Goal: Information Seeking & Learning: Check status

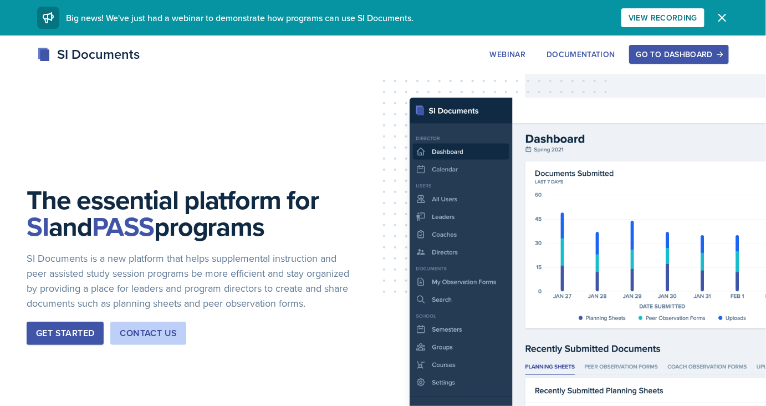
click at [689, 50] on div "Go to Dashboard" at bounding box center [678, 54] width 85 height 9
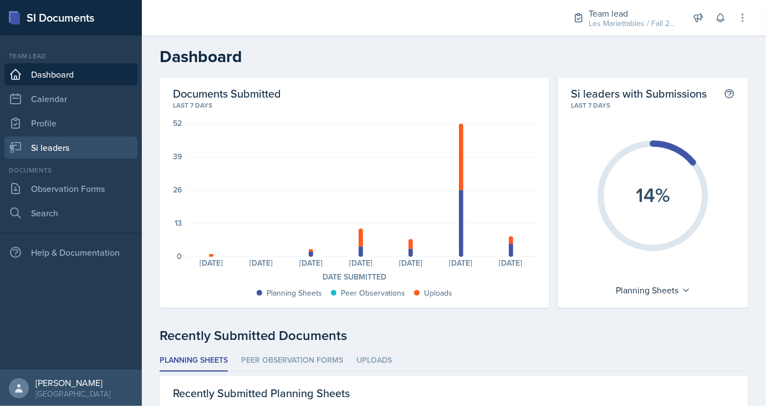
click at [69, 146] on link "Si leaders" at bounding box center [70, 147] width 133 height 22
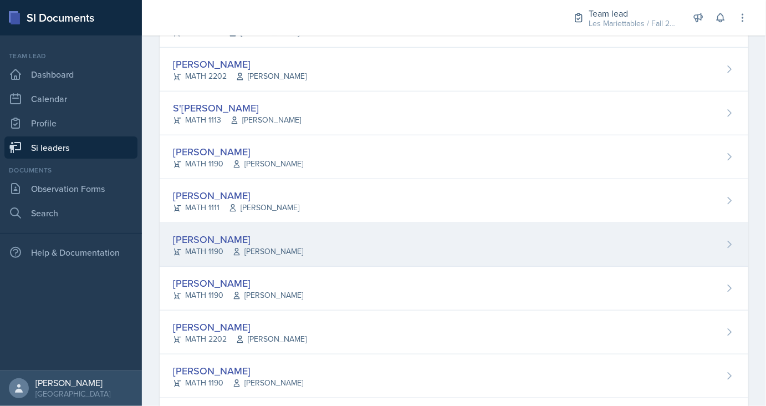
scroll to position [521, 0]
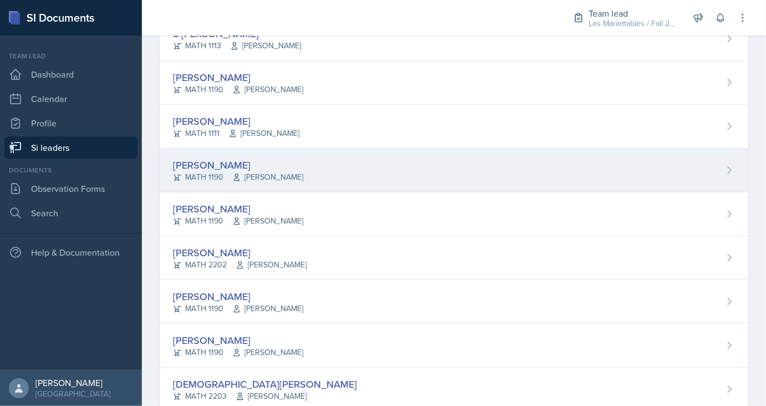
click at [207, 165] on div "[PERSON_NAME]" at bounding box center [238, 164] width 130 height 15
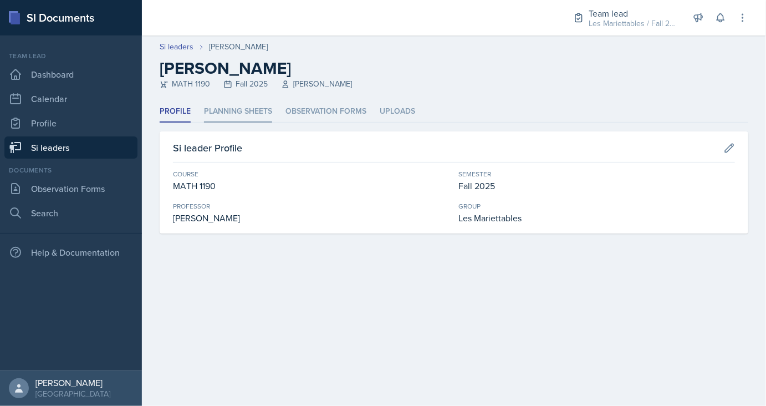
click at [249, 116] on li "Planning Sheets" at bounding box center [238, 112] width 68 height 22
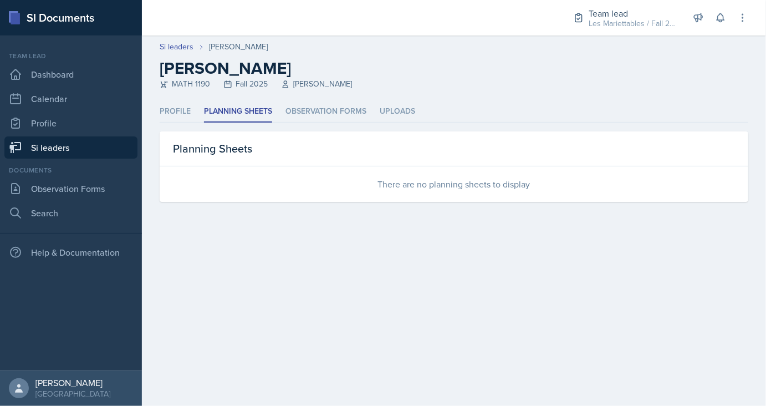
click at [90, 151] on link "Si leaders" at bounding box center [70, 147] width 133 height 22
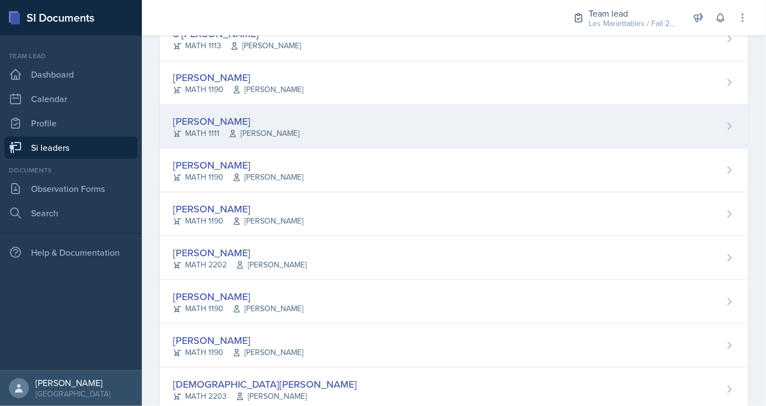
scroll to position [596, 0]
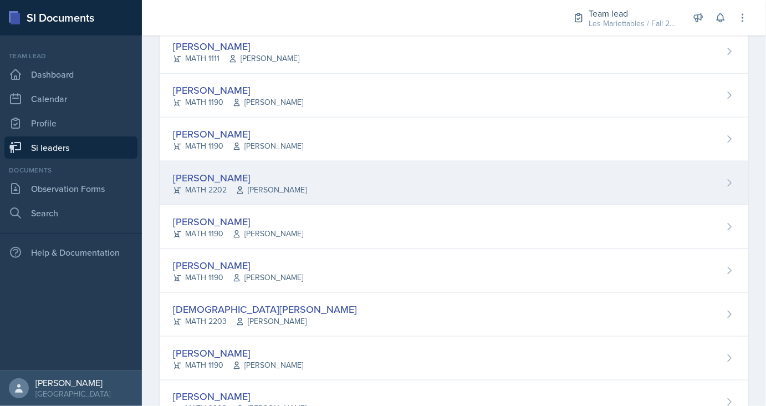
click at [217, 172] on div "[PERSON_NAME]" at bounding box center [240, 177] width 134 height 15
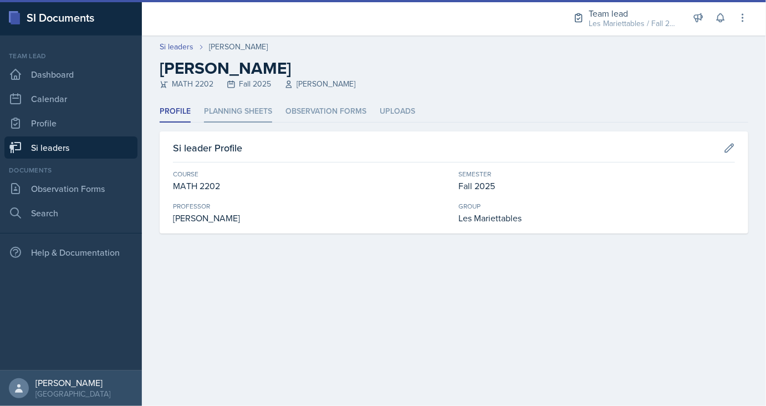
click at [233, 110] on li "Planning Sheets" at bounding box center [238, 112] width 68 height 22
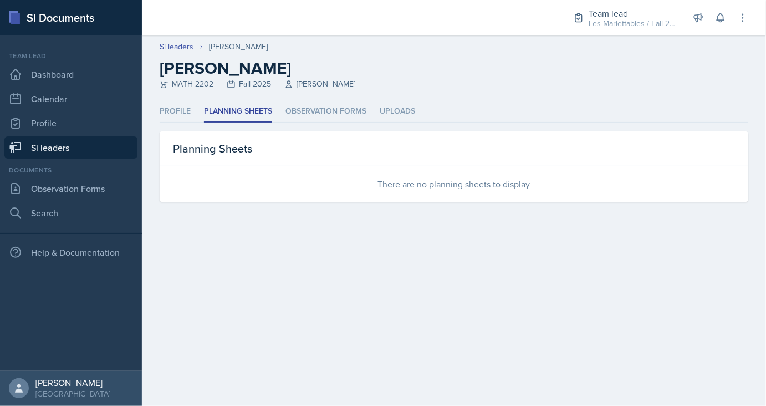
click at [80, 155] on link "Si leaders" at bounding box center [70, 147] width 133 height 22
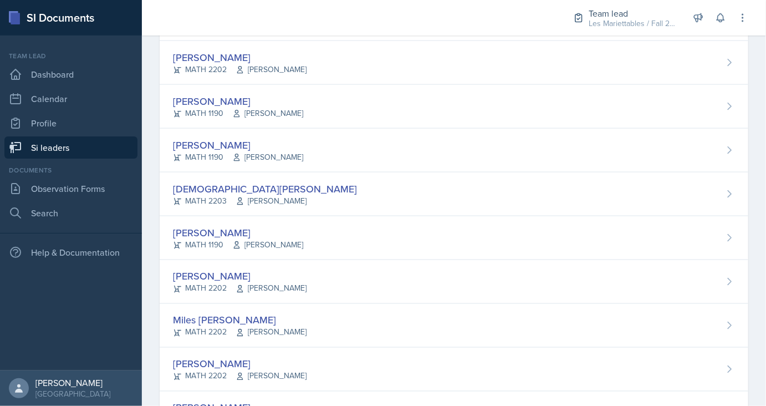
scroll to position [745, 0]
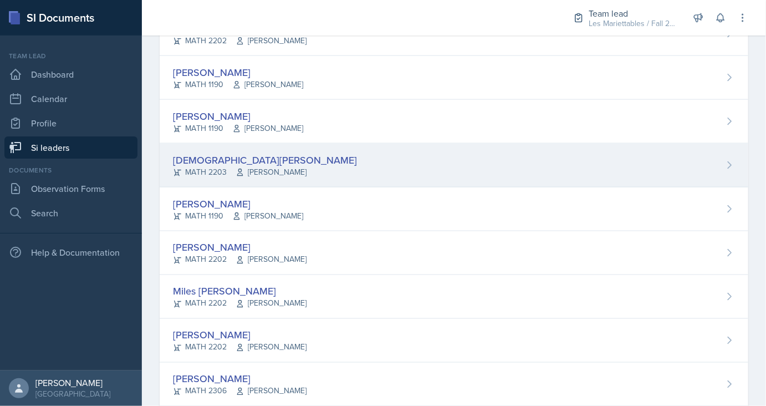
click at [225, 160] on div "[DEMOGRAPHIC_DATA][PERSON_NAME]" at bounding box center [265, 159] width 184 height 15
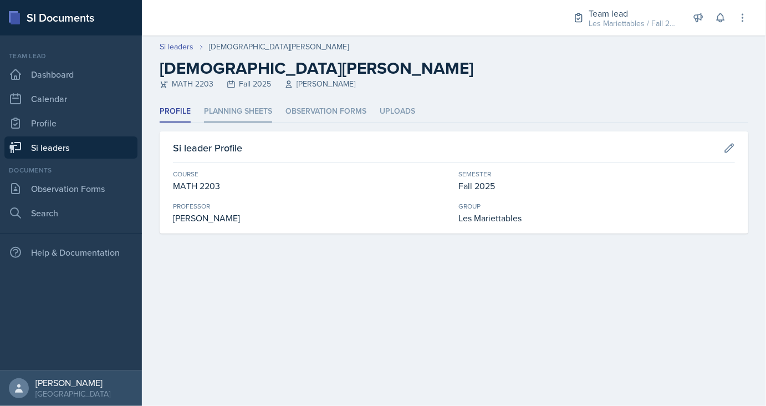
click at [226, 122] on li "Planning Sheets" at bounding box center [238, 112] width 68 height 22
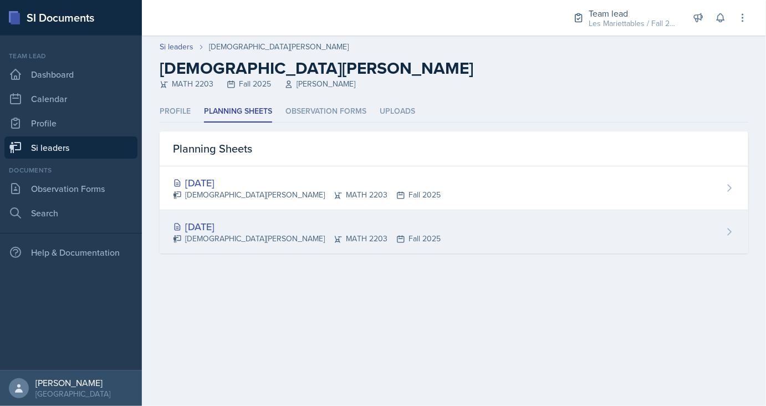
click at [229, 225] on div "[DATE]" at bounding box center [307, 226] width 268 height 15
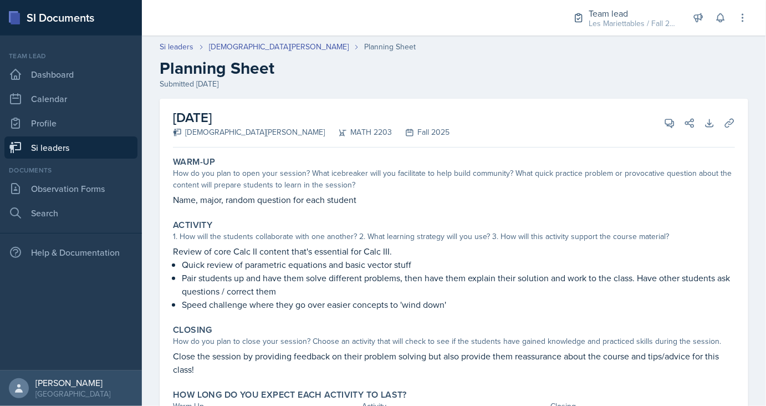
click at [74, 141] on link "Si leaders" at bounding box center [70, 147] width 133 height 22
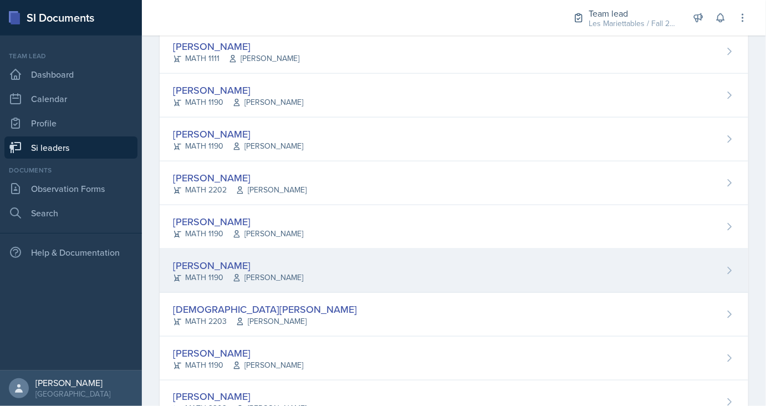
scroll to position [670, 0]
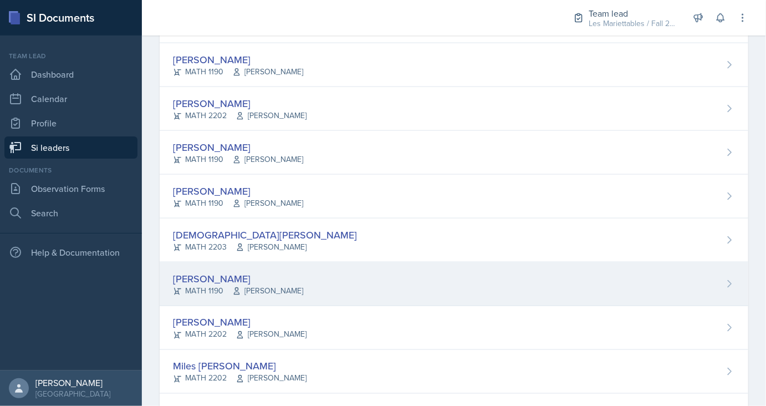
click at [234, 278] on div "[PERSON_NAME]" at bounding box center [238, 278] width 130 height 15
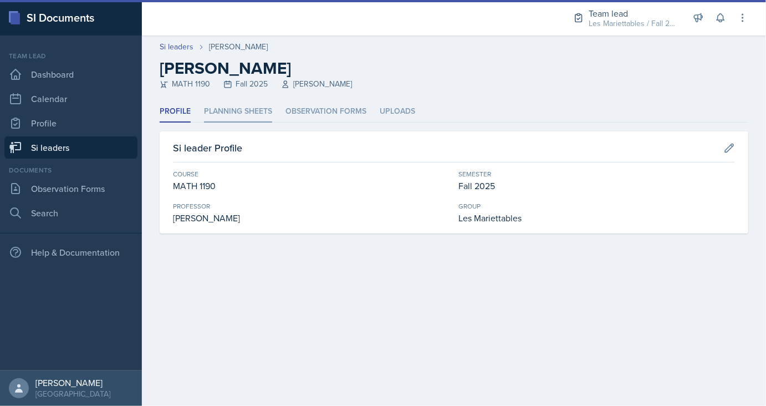
click at [251, 116] on li "Planning Sheets" at bounding box center [238, 112] width 68 height 22
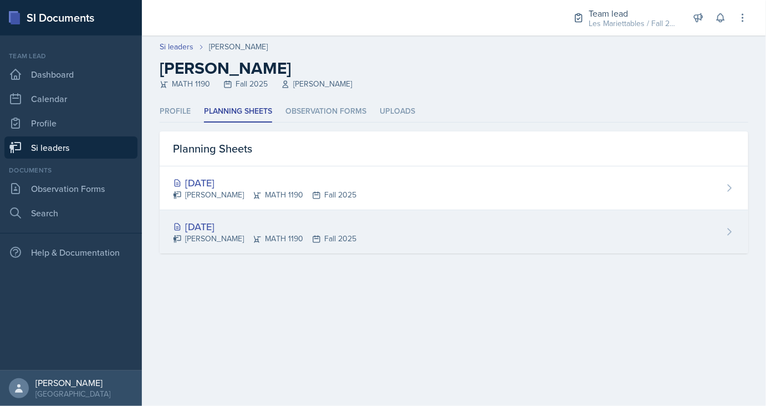
click at [242, 227] on div "[DATE]" at bounding box center [264, 226] width 183 height 15
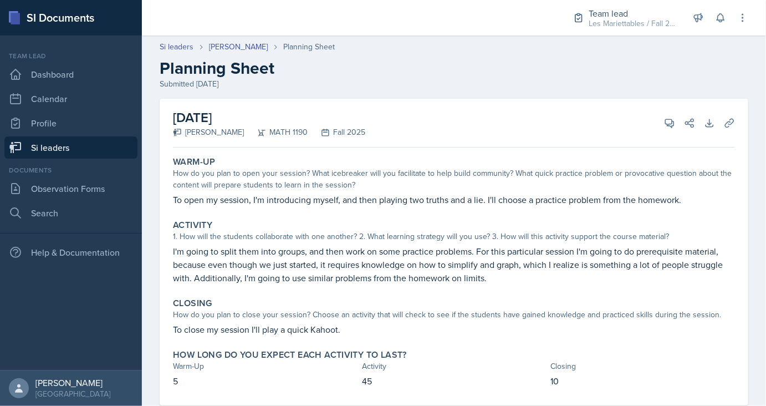
click at [243, 40] on header "Si leaders [PERSON_NAME] Planning Sheet Planning Sheet Submitted [DATE]" at bounding box center [454, 65] width 624 height 71
click at [175, 49] on link "Si leaders" at bounding box center [177, 47] width 34 height 12
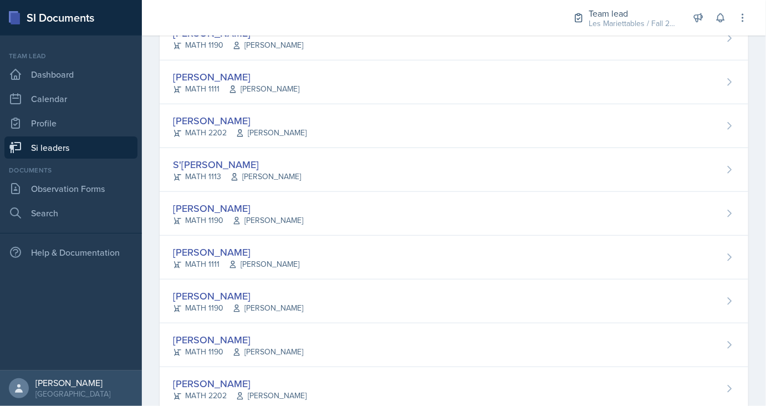
scroll to position [422, 0]
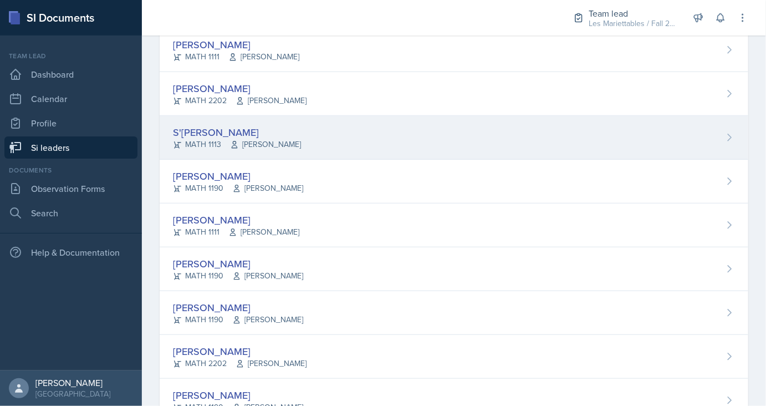
click at [222, 135] on div "S'[PERSON_NAME]" at bounding box center [237, 132] width 128 height 15
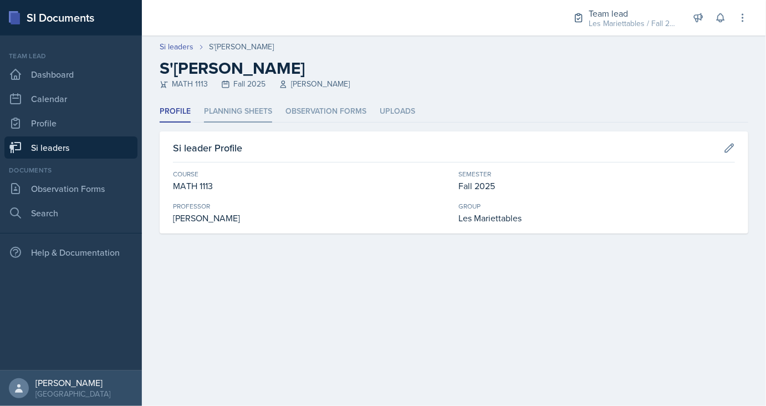
click at [250, 113] on li "Planning Sheets" at bounding box center [238, 112] width 68 height 22
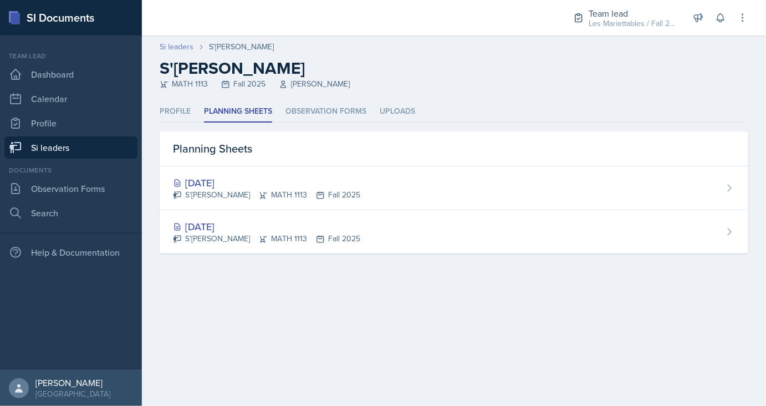
click at [173, 49] on link "Si leaders" at bounding box center [177, 47] width 34 height 12
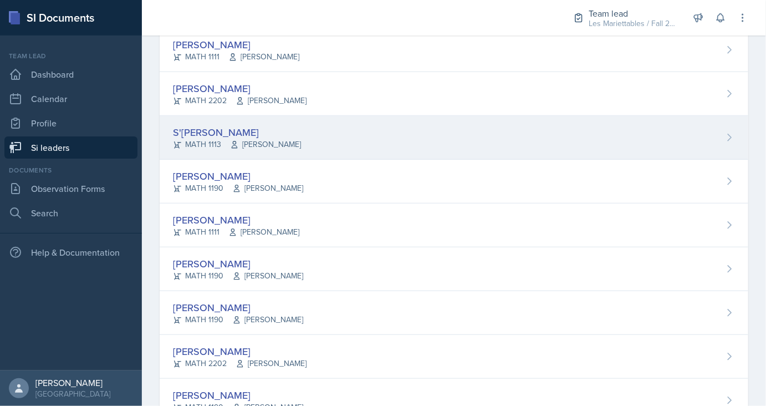
scroll to position [447, 0]
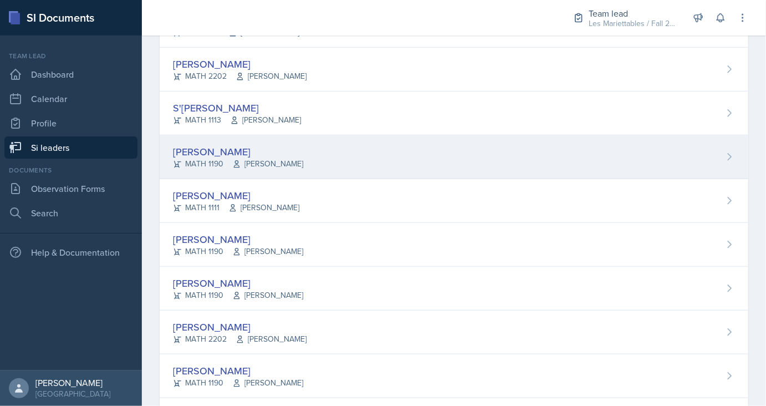
click at [216, 148] on div "[PERSON_NAME]" at bounding box center [238, 151] width 130 height 15
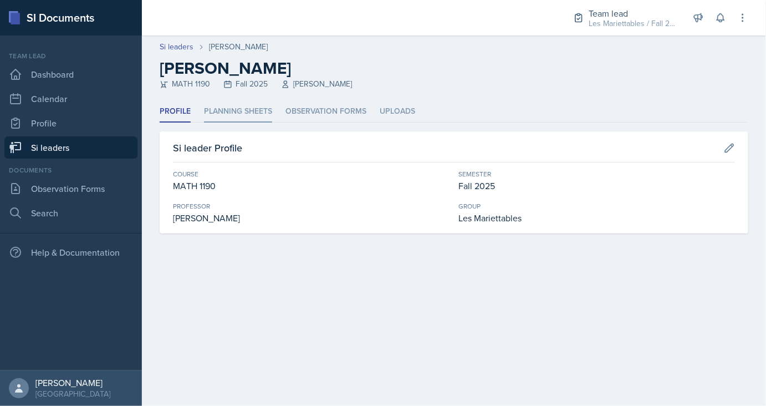
click at [237, 120] on li "Planning Sheets" at bounding box center [238, 112] width 68 height 22
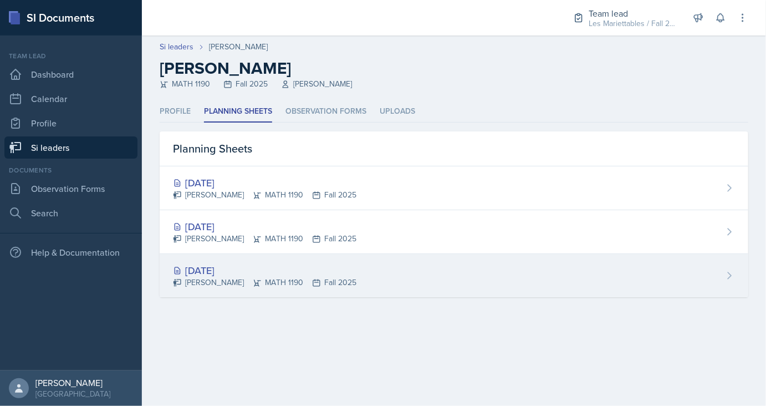
click at [219, 267] on div "[DATE]" at bounding box center [264, 270] width 183 height 15
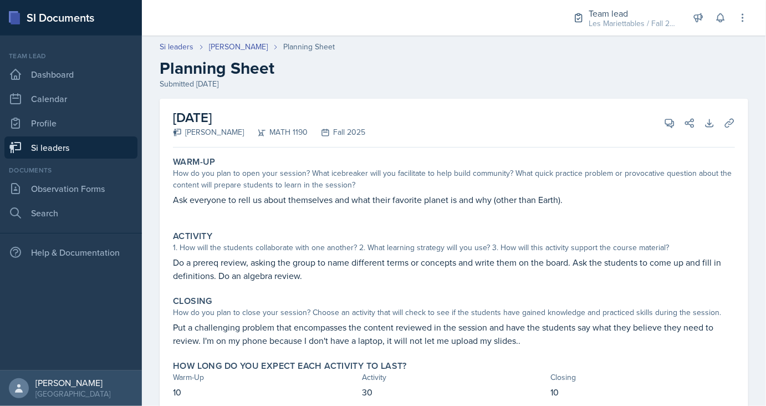
scroll to position [37, 0]
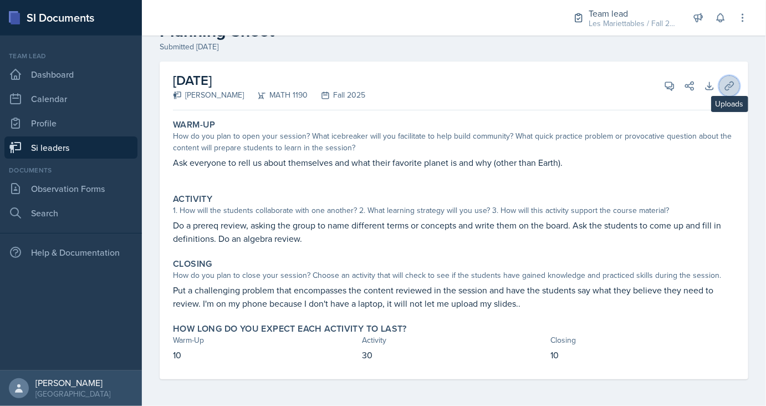
click at [739, 88] on button "Uploads" at bounding box center [729, 86] width 20 height 20
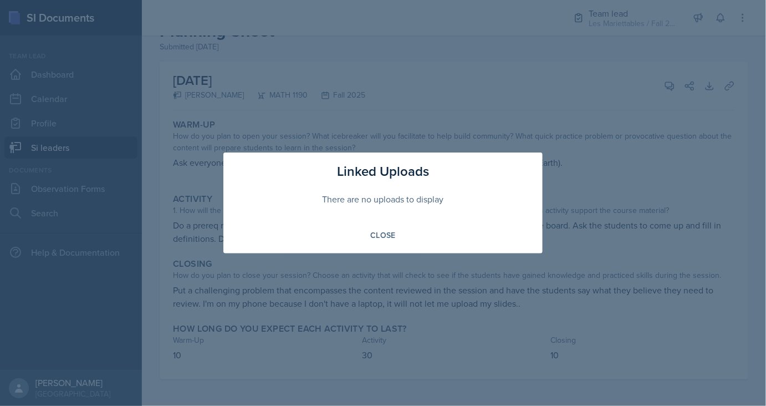
click at [545, 135] on div at bounding box center [383, 203] width 766 height 406
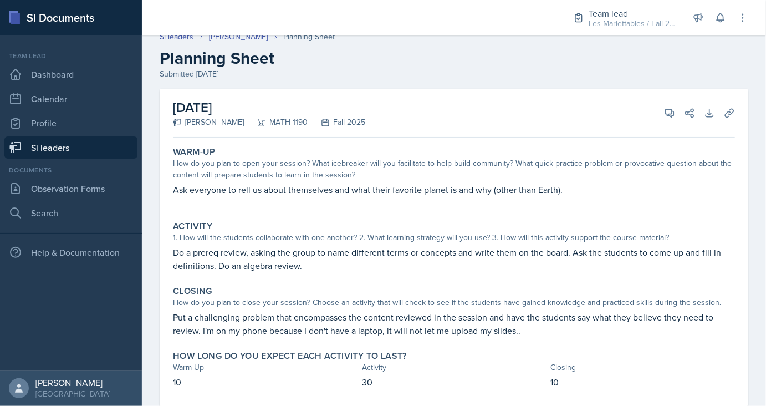
scroll to position [0, 0]
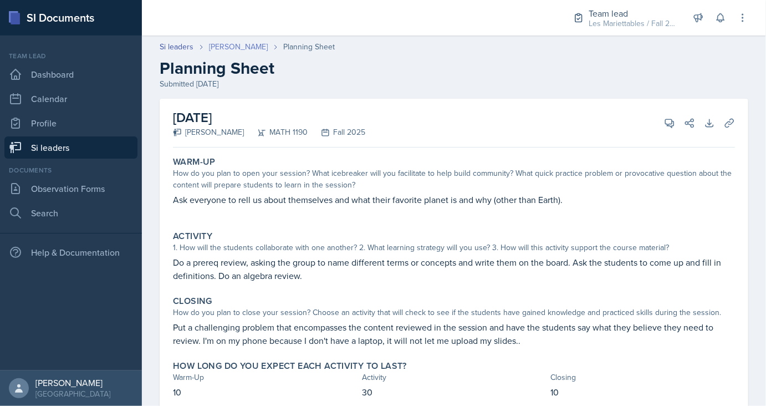
click at [232, 43] on link "[PERSON_NAME]" at bounding box center [238, 47] width 59 height 12
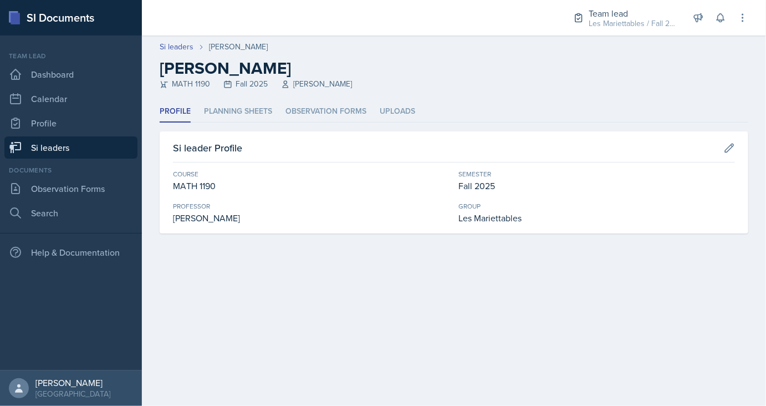
click at [37, 149] on link "Si leaders" at bounding box center [70, 147] width 133 height 22
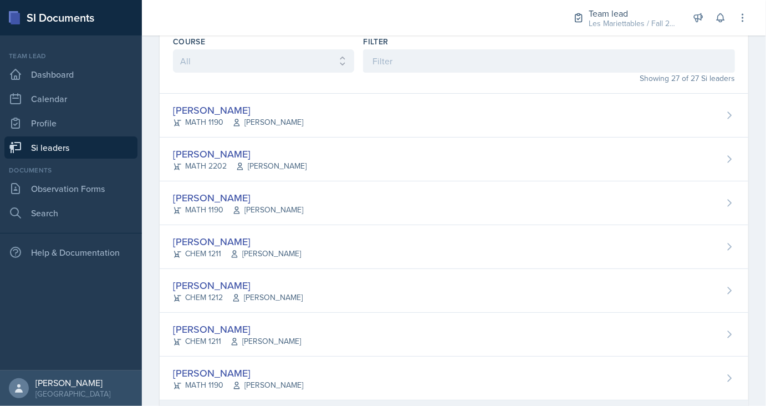
scroll to position [50, 0]
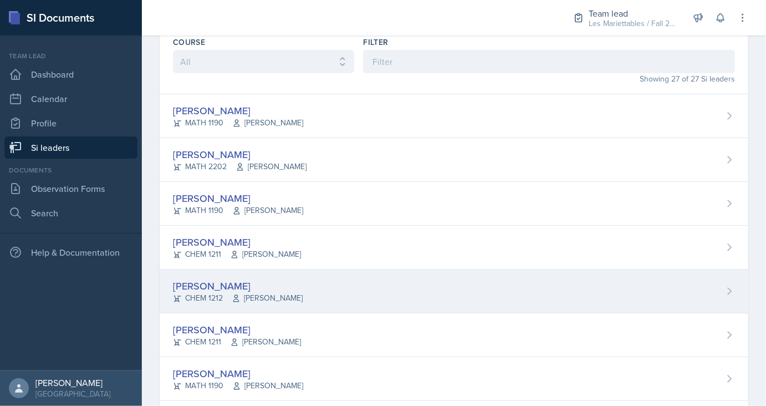
click at [221, 284] on div "[PERSON_NAME]" at bounding box center [238, 285] width 130 height 15
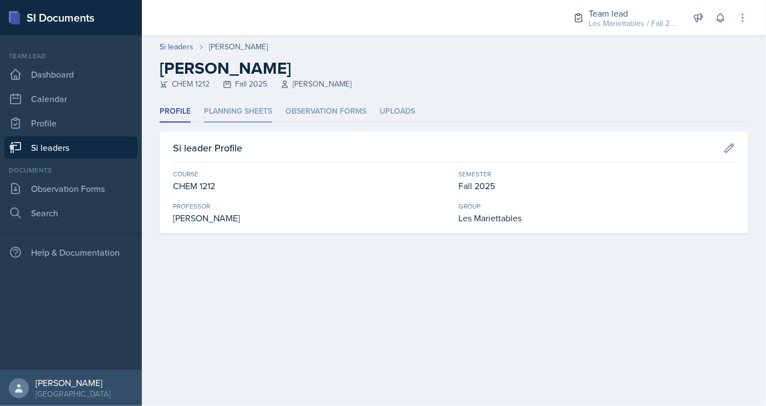
click at [224, 117] on li "Planning Sheets" at bounding box center [238, 112] width 68 height 22
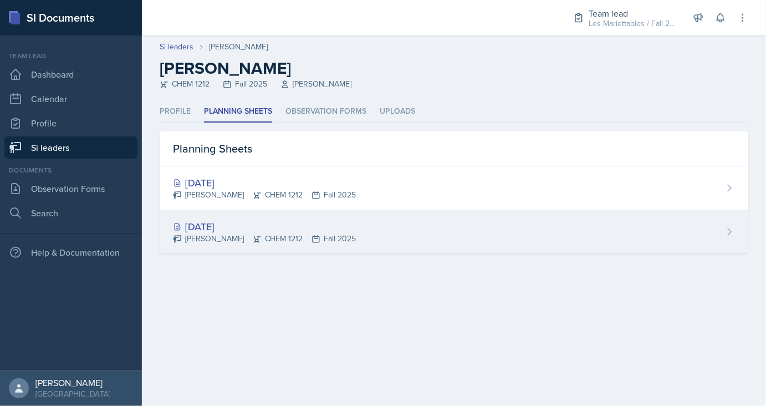
click at [206, 224] on div "[DATE]" at bounding box center [264, 226] width 183 height 15
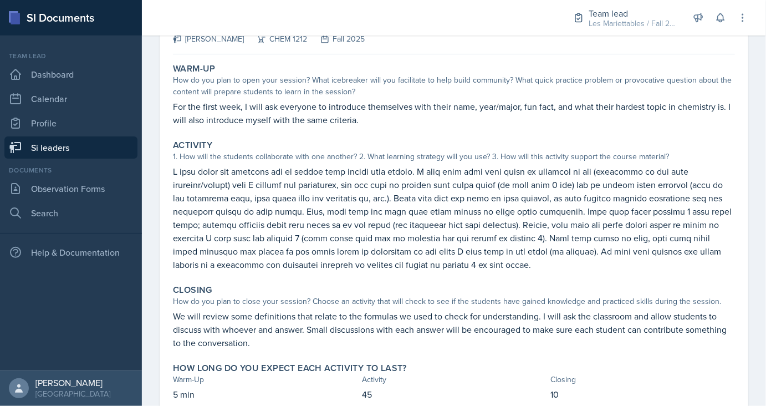
scroll to position [58, 0]
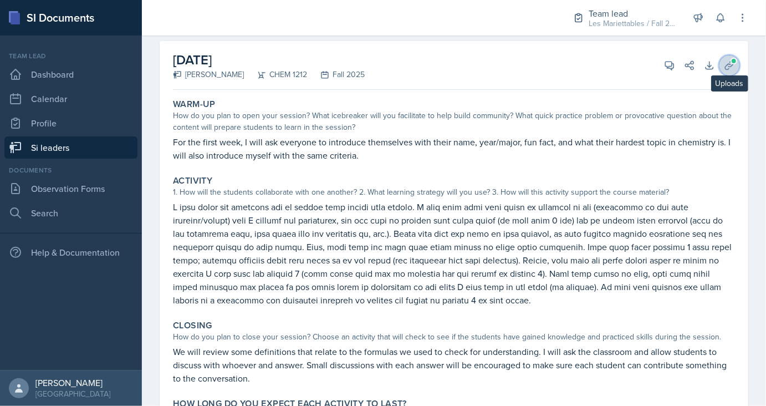
click at [727, 58] on button "Uploads" at bounding box center [729, 65] width 20 height 20
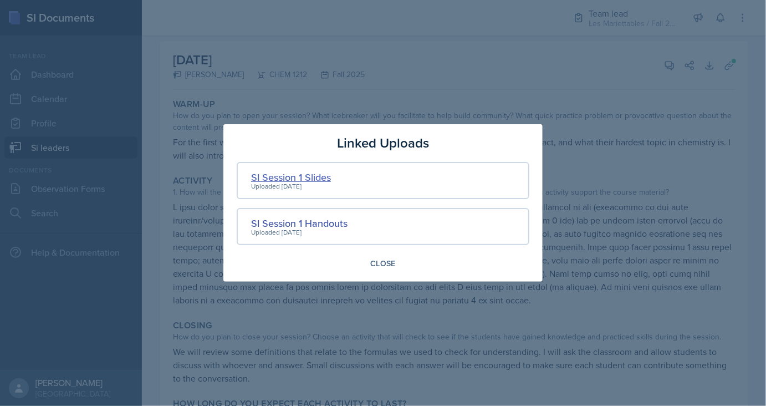
click at [300, 179] on div "SI Session 1 Slides" at bounding box center [291, 177] width 80 height 15
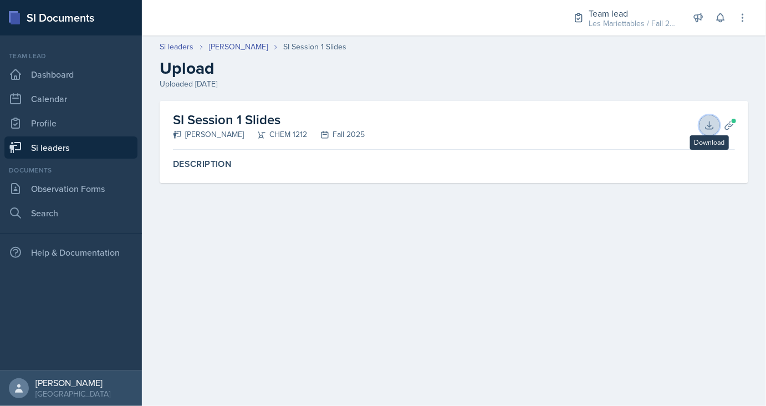
click at [706, 121] on icon at bounding box center [709, 125] width 11 height 11
click at [235, 35] on header "Si leaders [PERSON_NAME] SI Session 1 Slides Upload Uploaded [DATE]" at bounding box center [454, 65] width 624 height 71
click at [243, 43] on link "[PERSON_NAME]" at bounding box center [238, 47] width 59 height 12
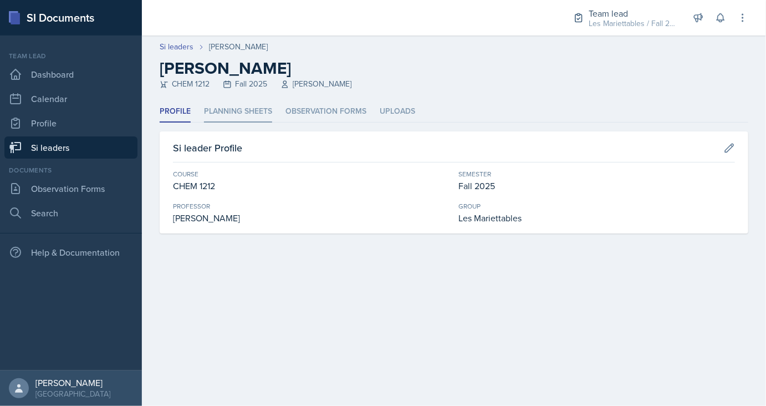
click at [245, 110] on li "Planning Sheets" at bounding box center [238, 112] width 68 height 22
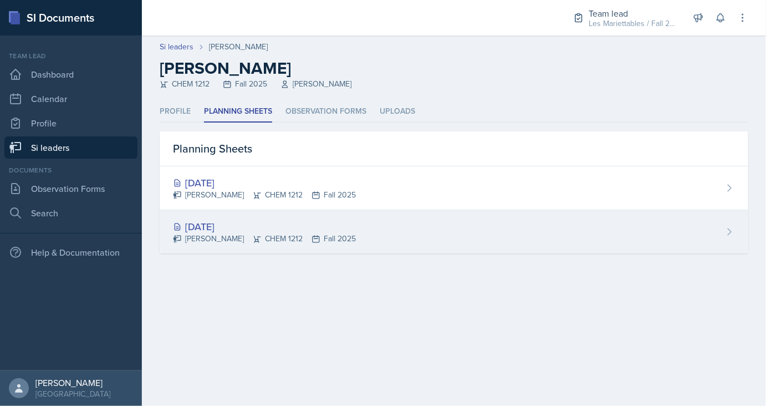
click at [232, 221] on div "[DATE]" at bounding box center [264, 226] width 183 height 15
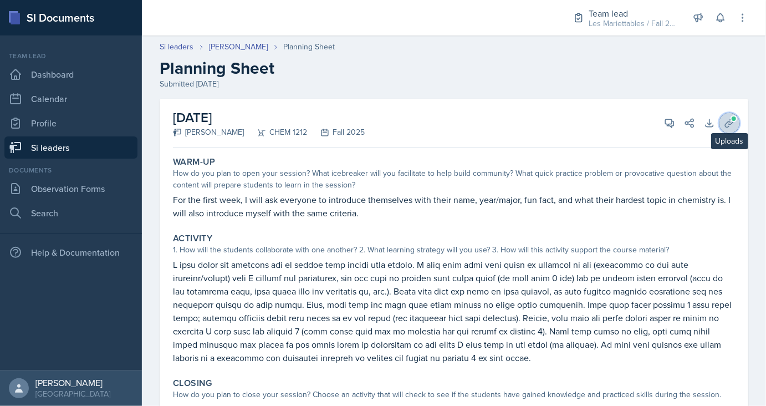
click at [727, 126] on icon at bounding box center [729, 122] width 11 height 11
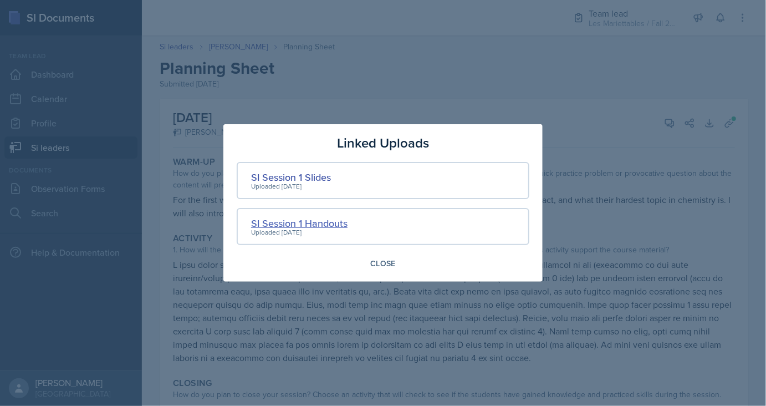
click at [279, 222] on div "SI Session 1 Handouts" at bounding box center [299, 223] width 96 height 15
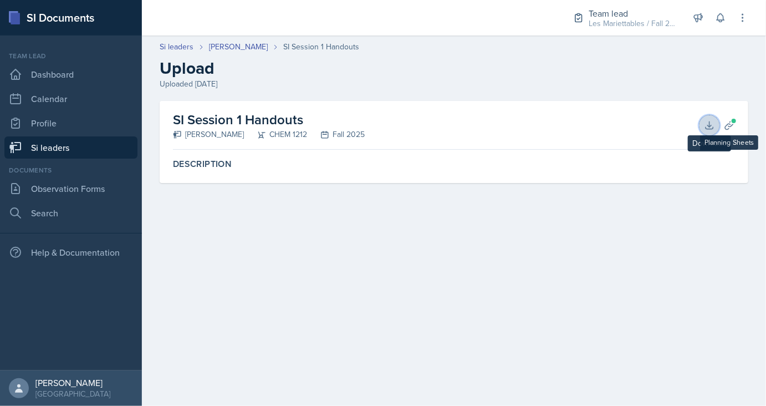
click at [708, 125] on icon at bounding box center [708, 124] width 7 height 7
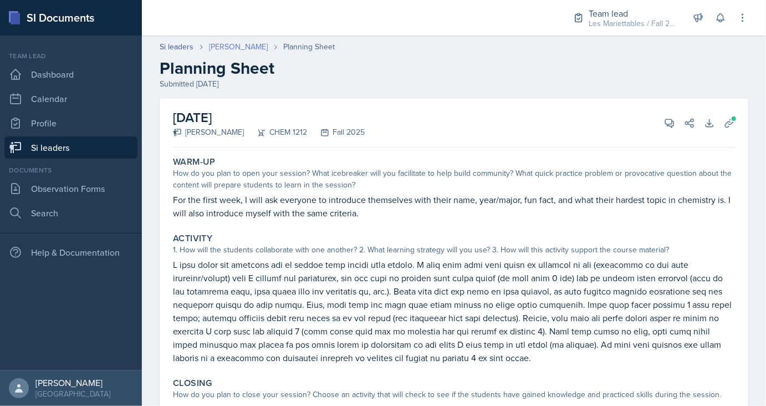
click at [223, 50] on link "[PERSON_NAME]" at bounding box center [238, 47] width 59 height 12
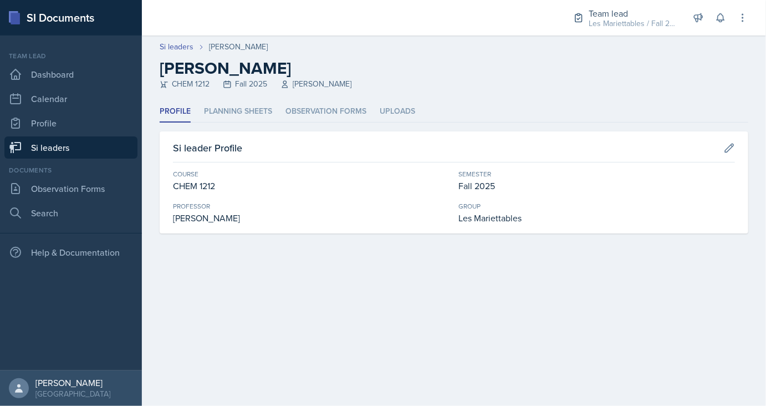
click at [98, 146] on link "Si leaders" at bounding box center [70, 147] width 133 height 22
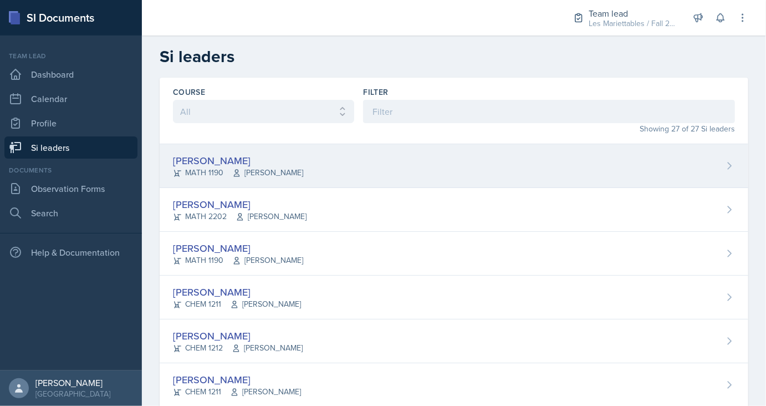
click at [192, 156] on div "[PERSON_NAME]" at bounding box center [238, 160] width 130 height 15
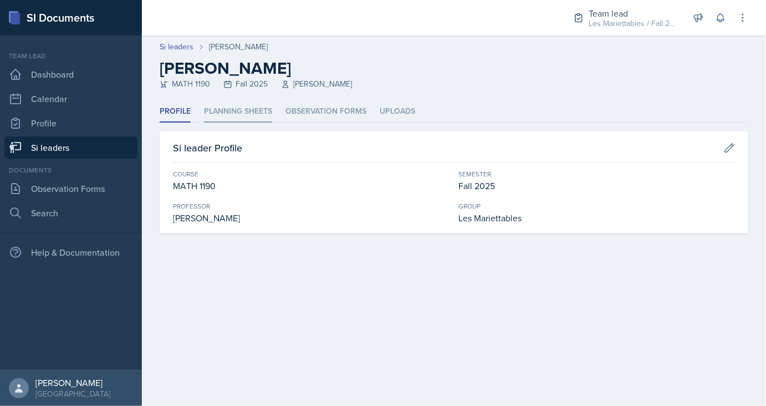
click at [243, 113] on li "Planning Sheets" at bounding box center [238, 112] width 68 height 22
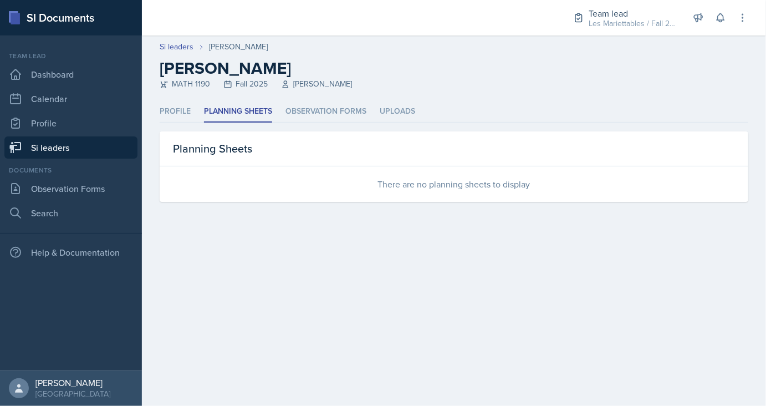
click at [96, 142] on link "Si leaders" at bounding box center [70, 147] width 133 height 22
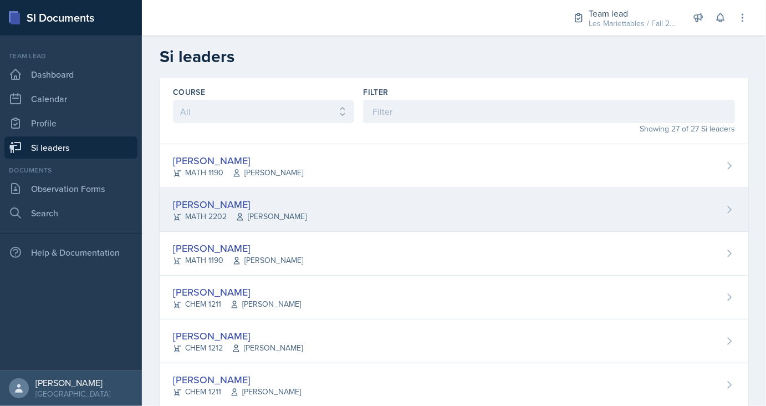
click at [225, 204] on div "[PERSON_NAME]" at bounding box center [240, 204] width 134 height 15
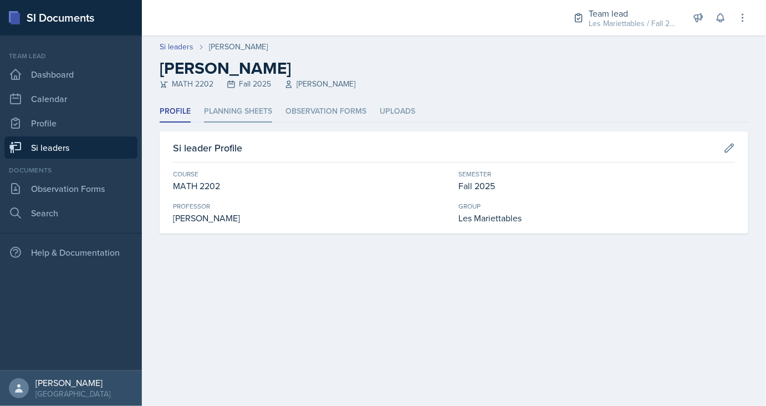
click at [224, 113] on li "Planning Sheets" at bounding box center [238, 112] width 68 height 22
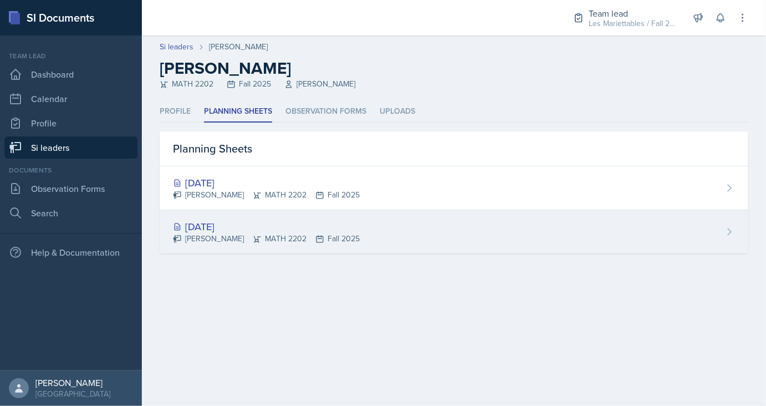
click at [214, 228] on div "[DATE]" at bounding box center [266, 226] width 187 height 15
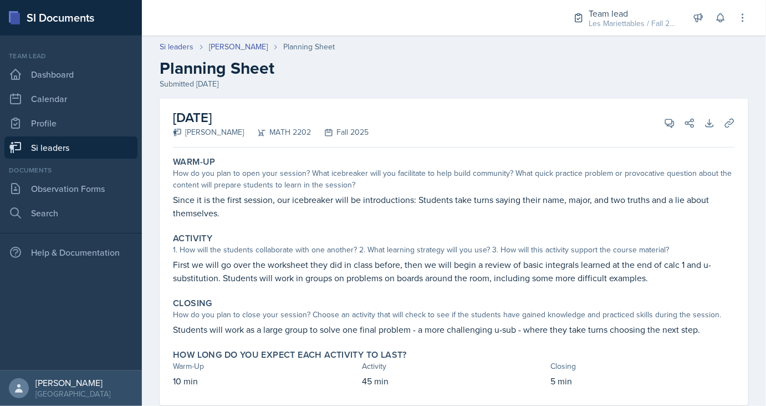
click at [81, 155] on link "Si leaders" at bounding box center [70, 147] width 133 height 22
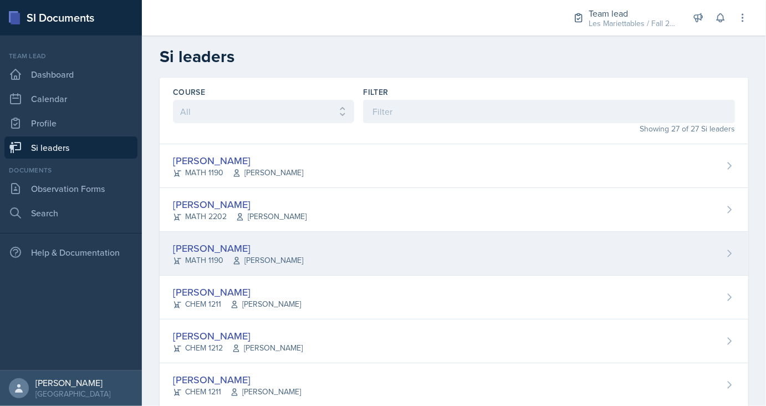
click at [196, 244] on div "[PERSON_NAME]" at bounding box center [238, 247] width 130 height 15
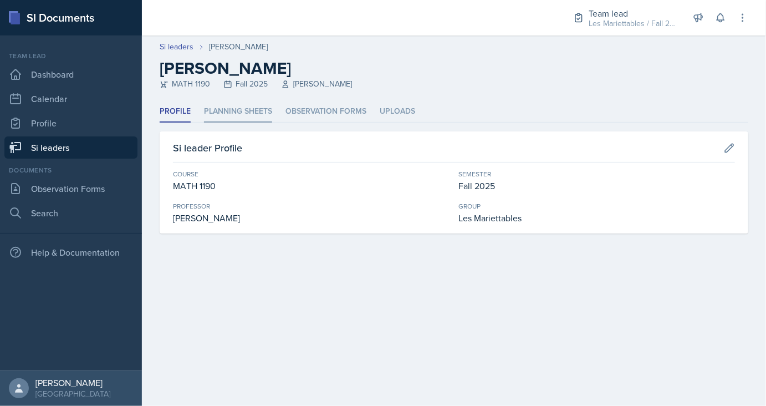
click at [223, 113] on li "Planning Sheets" at bounding box center [238, 112] width 68 height 22
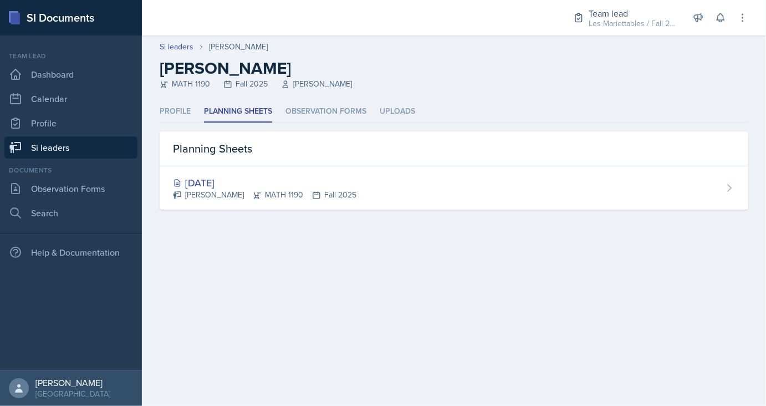
click at [89, 152] on link "Si leaders" at bounding box center [70, 147] width 133 height 22
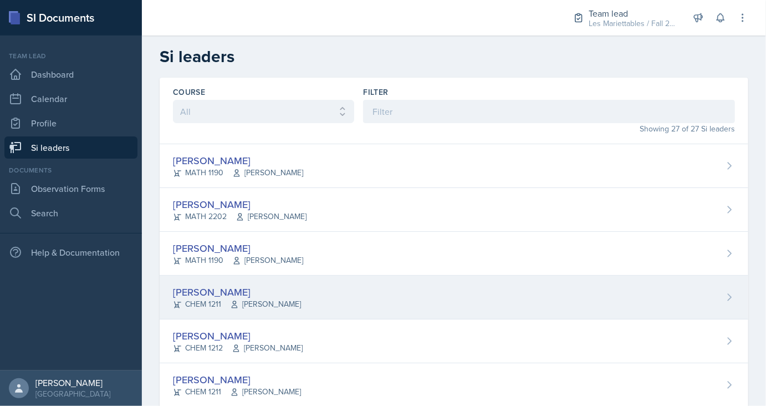
click at [221, 289] on div "[PERSON_NAME]" at bounding box center [237, 291] width 128 height 15
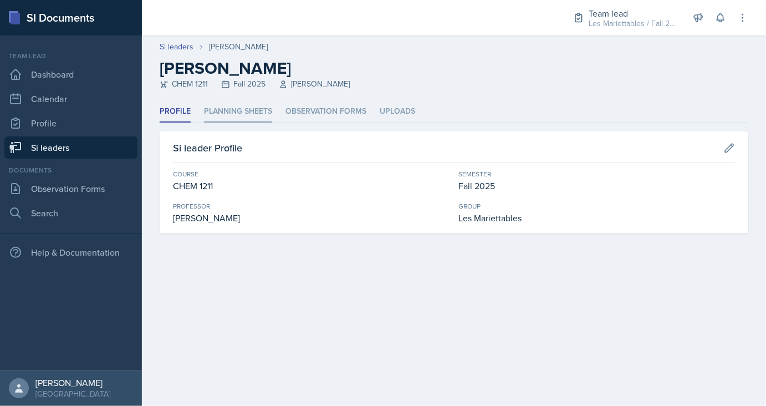
click at [228, 120] on li "Planning Sheets" at bounding box center [238, 112] width 68 height 22
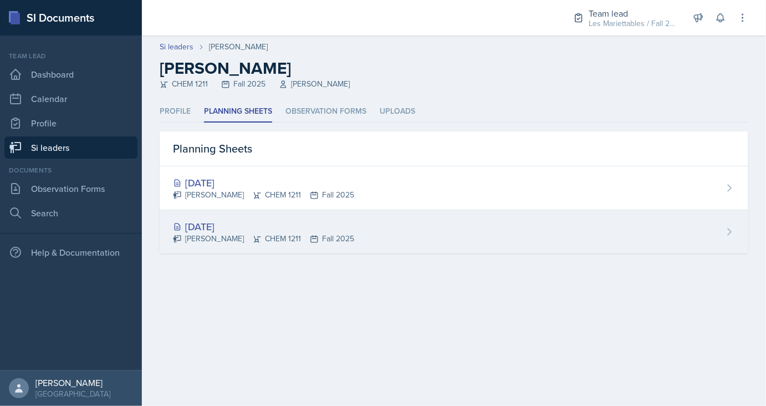
click at [207, 223] on div "[DATE]" at bounding box center [263, 226] width 181 height 15
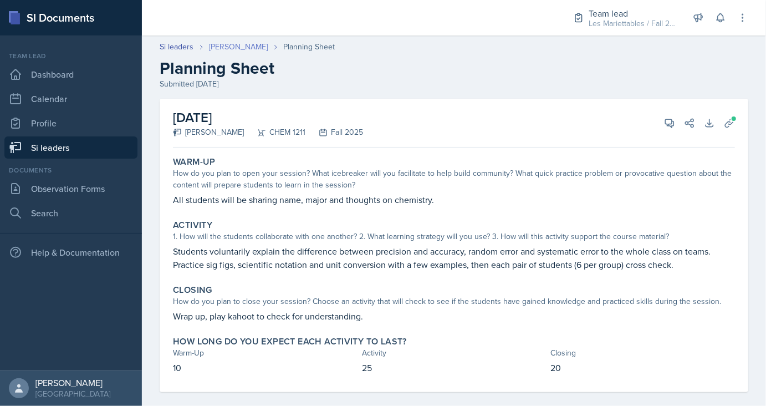
click at [232, 50] on link "[PERSON_NAME]" at bounding box center [238, 47] width 59 height 12
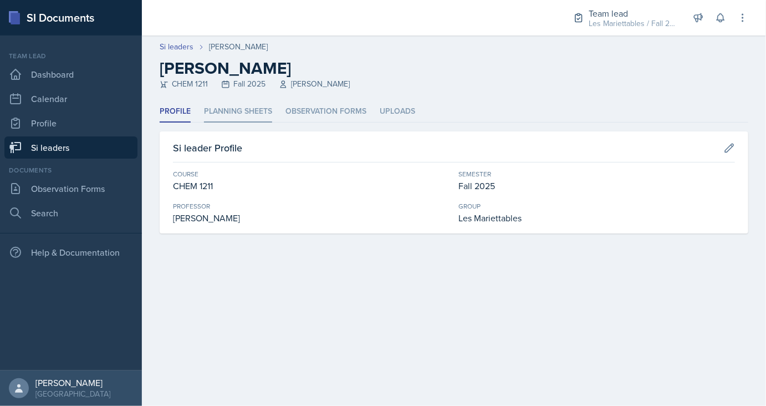
click at [223, 107] on li "Planning Sheets" at bounding box center [238, 112] width 68 height 22
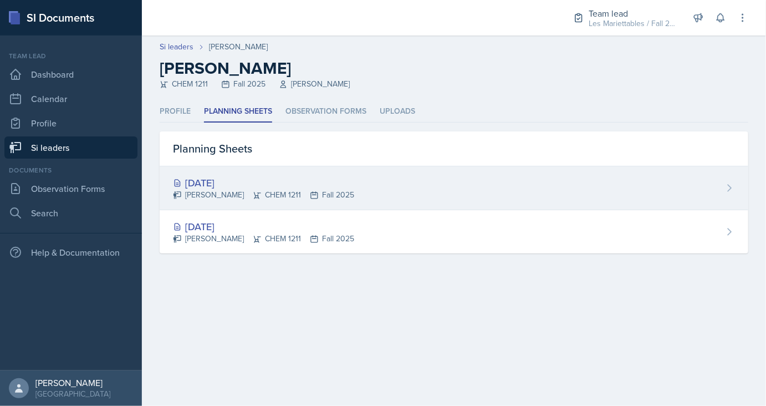
click at [221, 181] on div "[DATE]" at bounding box center [263, 182] width 181 height 15
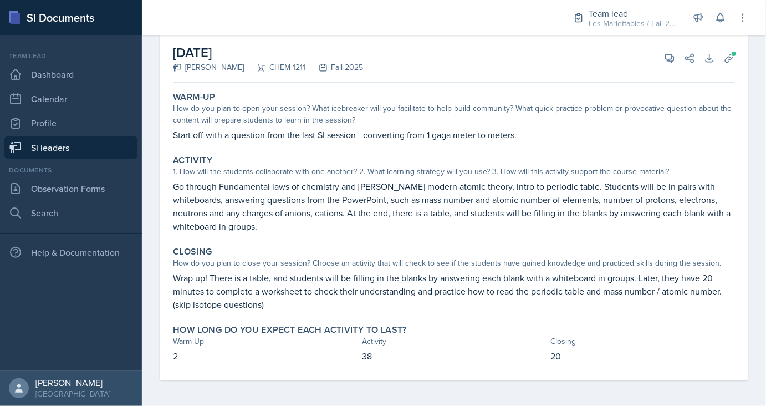
scroll to position [66, 0]
click at [69, 151] on link "Si leaders" at bounding box center [70, 147] width 133 height 22
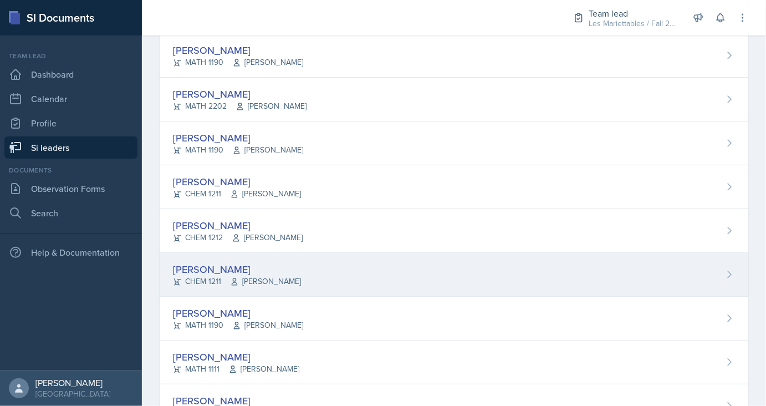
scroll to position [140, 0]
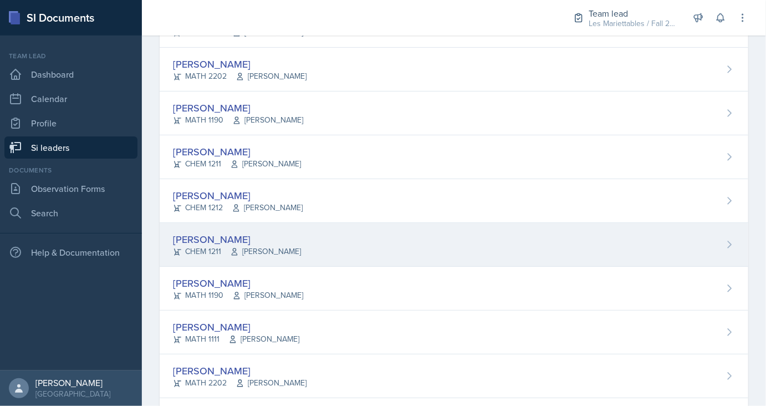
click at [203, 237] on div "[PERSON_NAME]" at bounding box center [237, 239] width 128 height 15
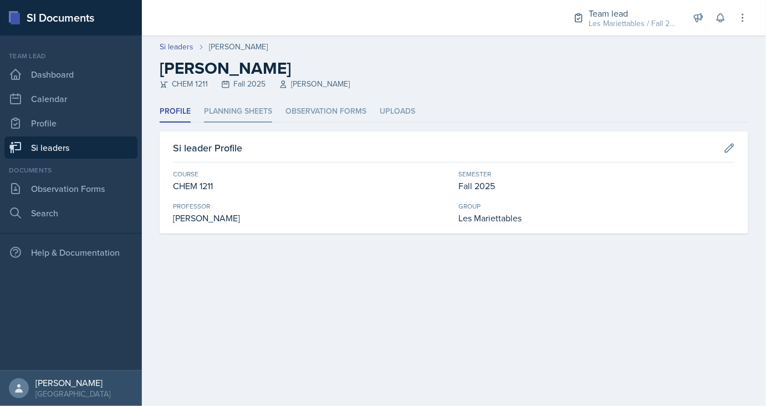
click at [235, 122] on li "Planning Sheets" at bounding box center [238, 112] width 68 height 22
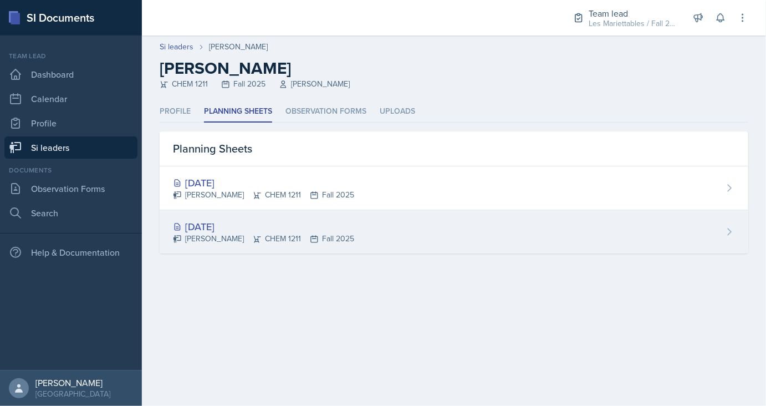
click at [225, 227] on div "[DATE]" at bounding box center [263, 226] width 181 height 15
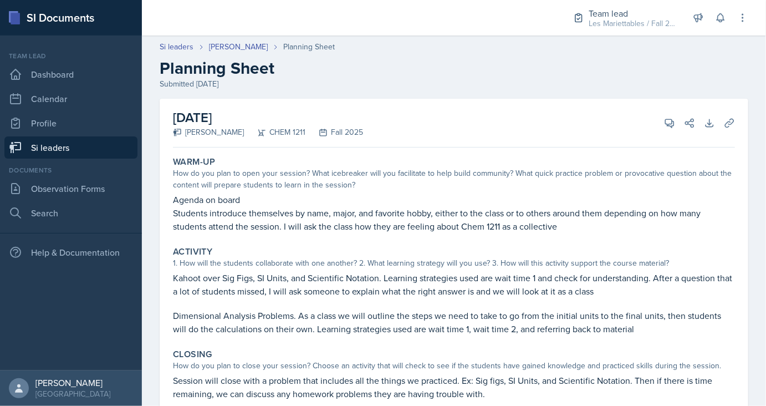
scroll to position [74, 0]
